Goal: Find specific page/section: Find specific page/section

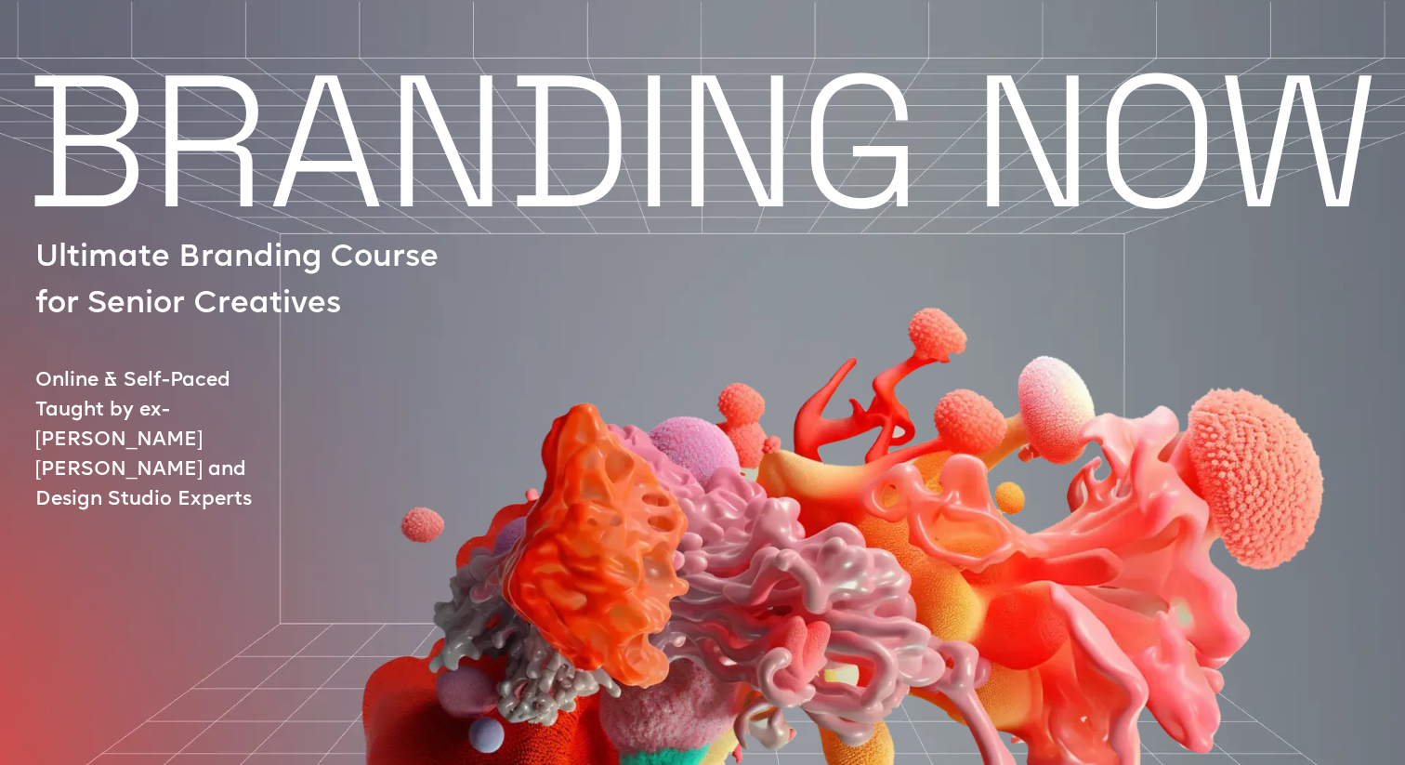
click at [287, 170] on img at bounding box center [831, 495] width 1184 height 845
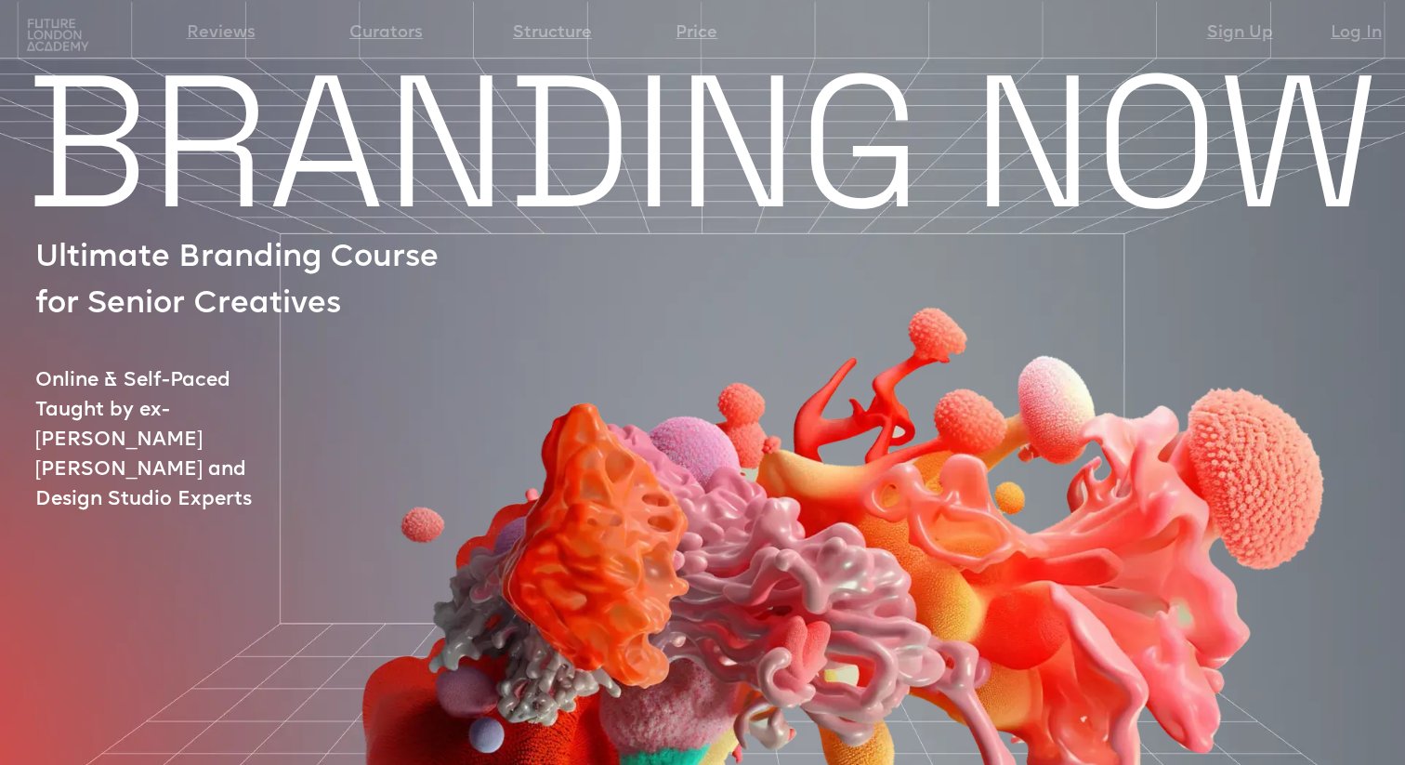
click at [252, 274] on img at bounding box center [831, 495] width 1184 height 845
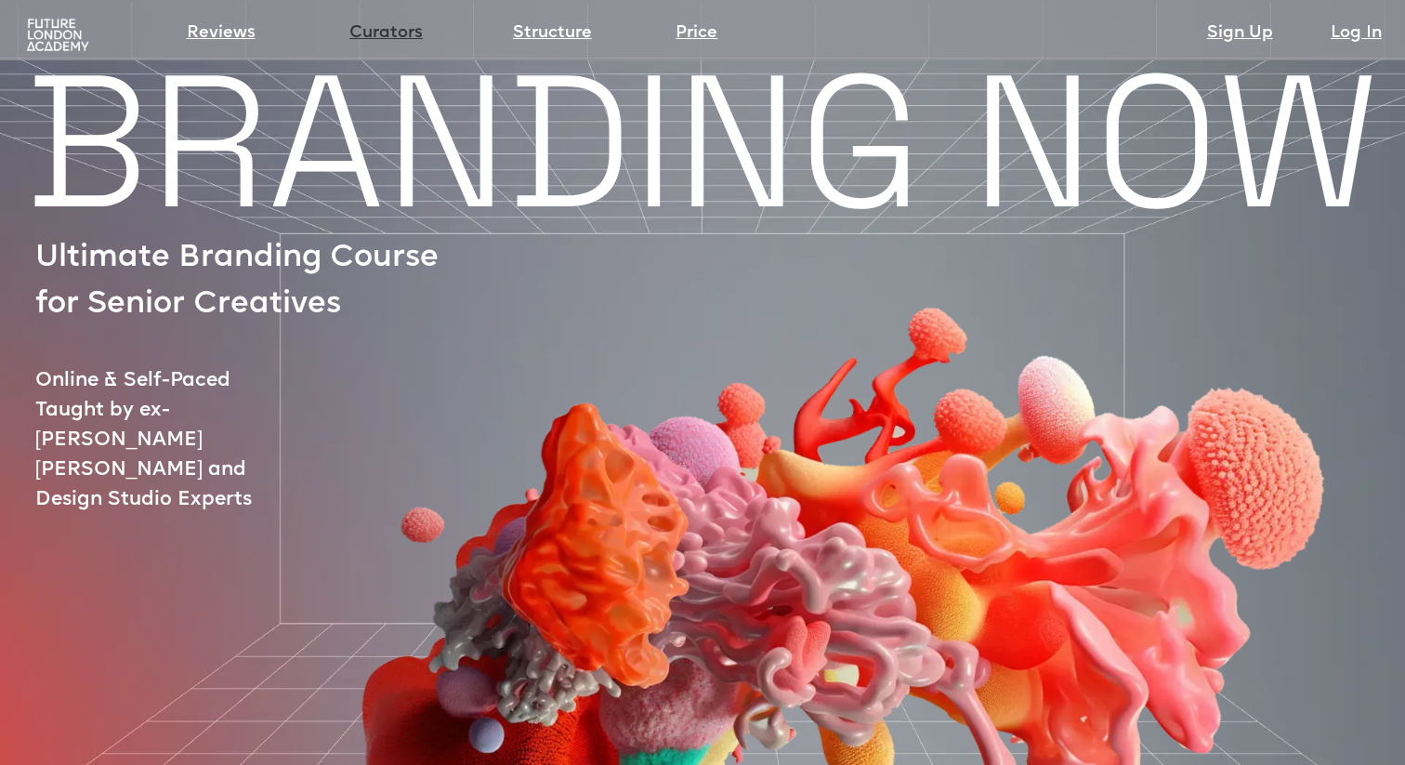
click at [354, 24] on link "Curators" at bounding box center [385, 33] width 73 height 26
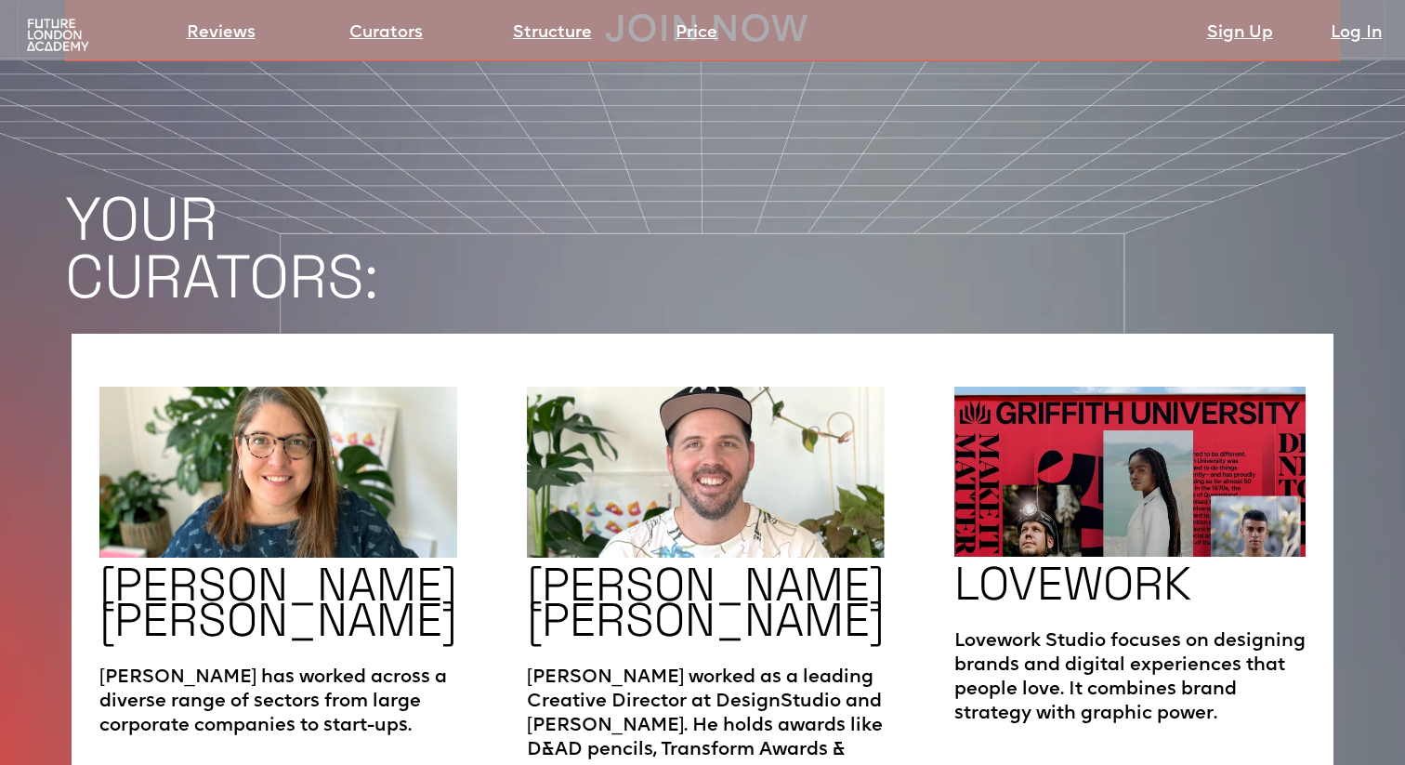
scroll to position [2833, 0]
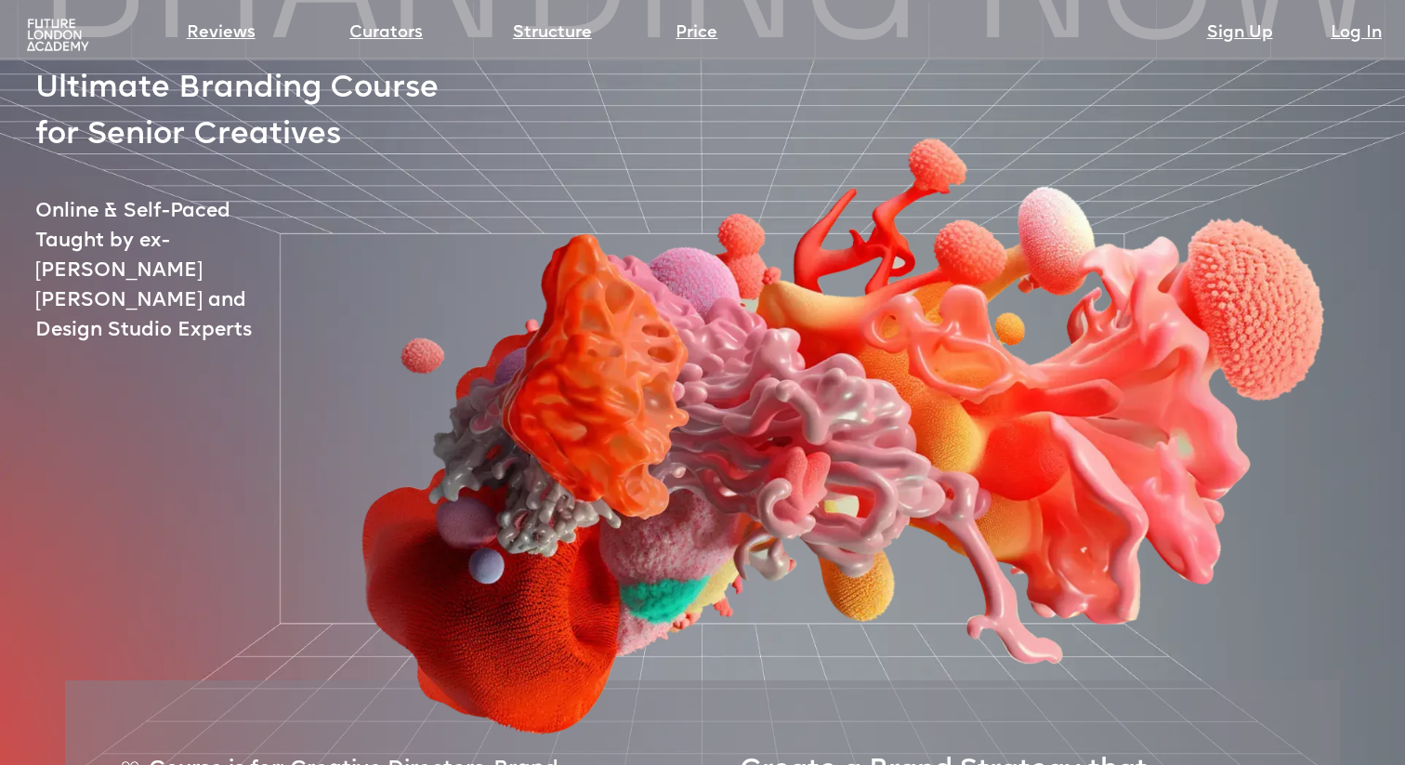
scroll to position [172, 0]
